Goal: Navigation & Orientation: Find specific page/section

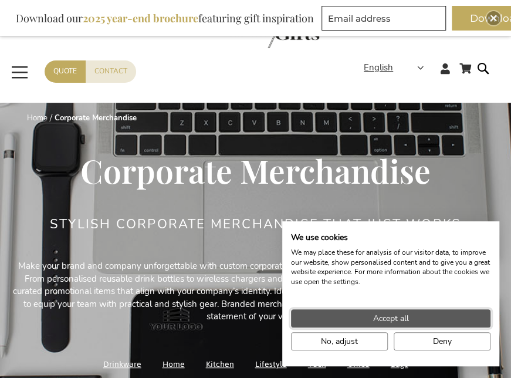
click at [429, 312] on button "Accept all" at bounding box center [390, 318] width 199 height 18
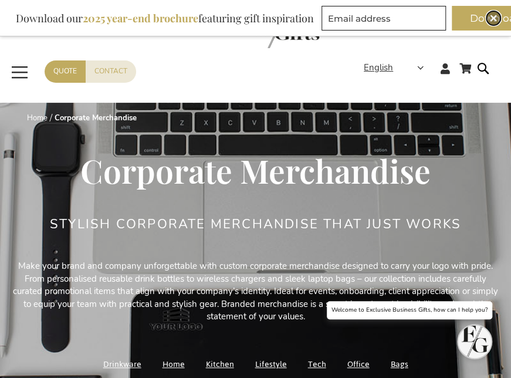
click at [492, 18] on img "Close" at bounding box center [493, 18] width 7 height 7
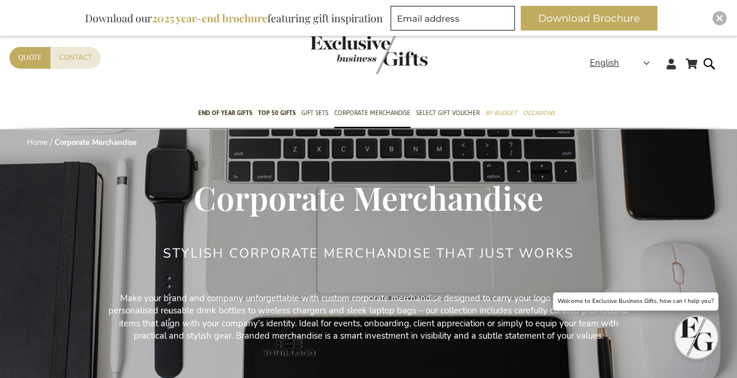
scroll to position [59, 0]
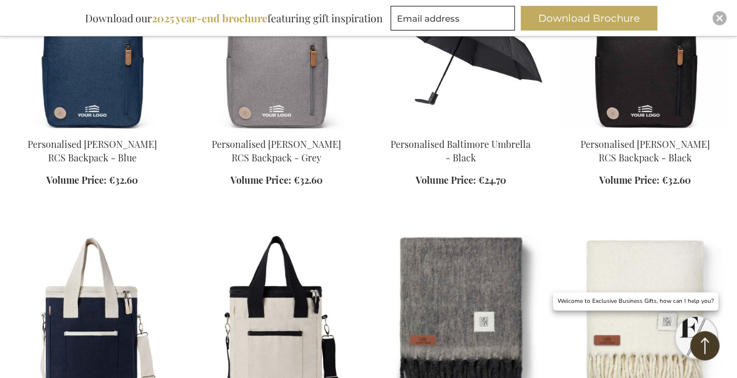
scroll to position [118, 0]
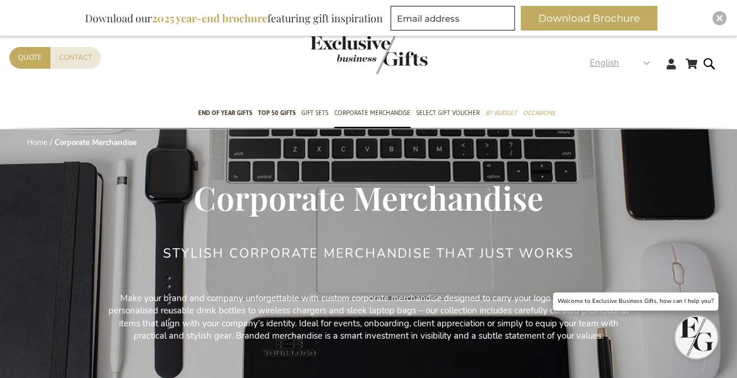
click at [644, 62] on strong "English" at bounding box center [619, 62] width 59 height 13
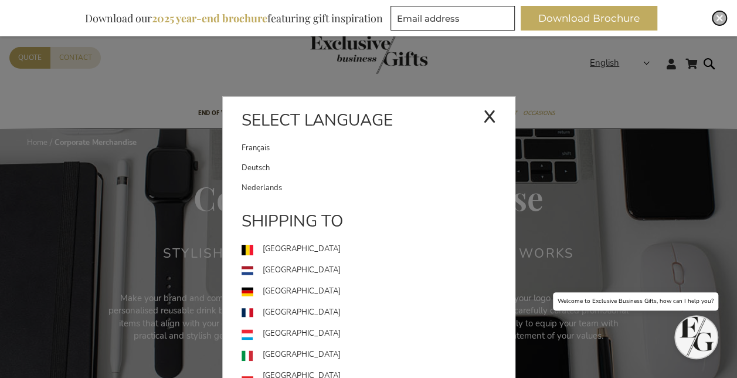
click at [723, 13] on div "Close" at bounding box center [719, 18] width 14 height 14
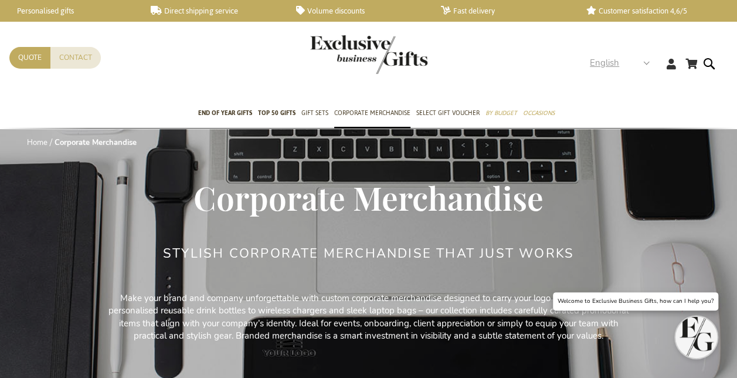
click at [650, 66] on div "English" at bounding box center [623, 62] width 67 height 13
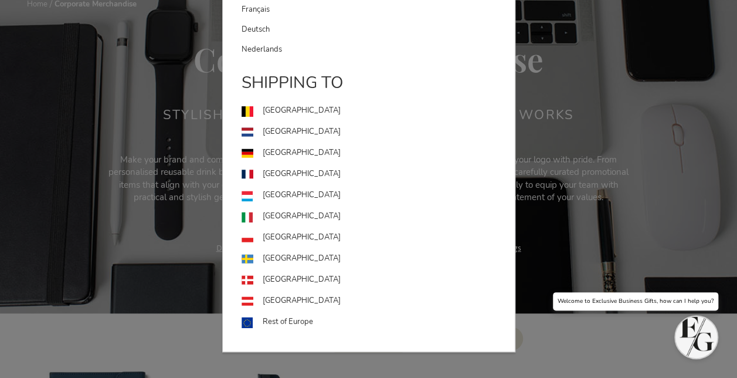
scroll to position [135, 0]
